Goal: Register for event/course

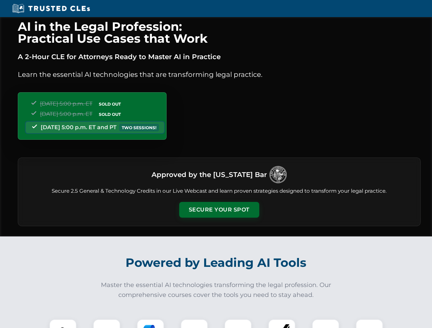
click at [219, 210] on button "Secure Your Spot" at bounding box center [219, 210] width 80 height 16
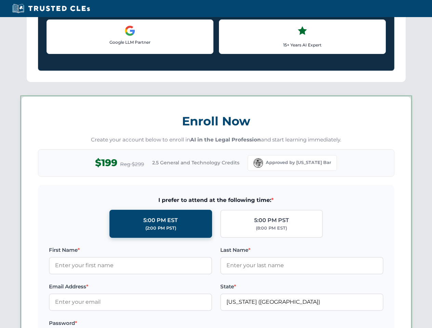
click at [150, 324] on label "Password *" at bounding box center [130, 323] width 163 height 8
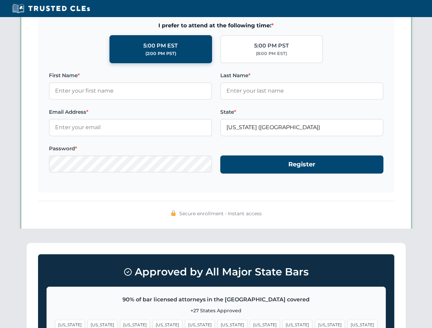
click at [315, 324] on span "[US_STATE]" at bounding box center [330, 325] width 30 height 10
